Goal: Task Accomplishment & Management: Use online tool/utility

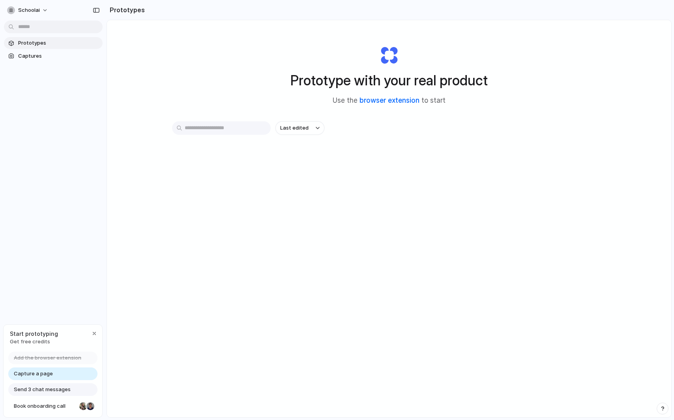
click at [375, 100] on link "browser extension" at bounding box center [390, 100] width 60 height 8
